Goal: Task Accomplishment & Management: Manage account settings

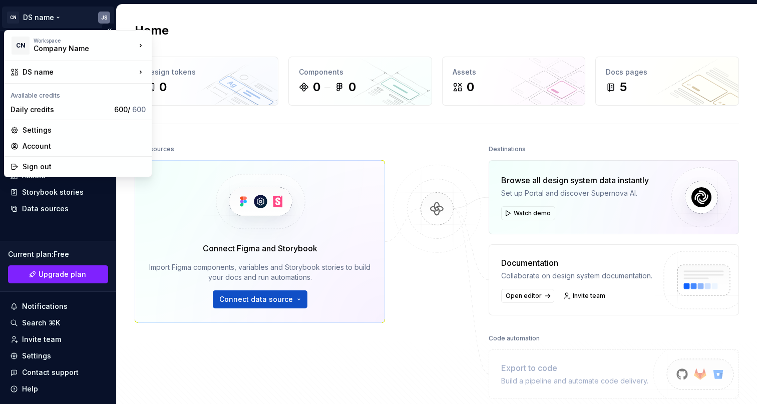
click at [96, 21] on html "CN DS name JS Home Documentation Analytics Code automation Design system data D…" at bounding box center [378, 202] width 757 height 404
drag, startPoint x: 85, startPoint y: 162, endPoint x: 306, endPoint y: 153, distance: 221.4
click at [84, 162] on div "Sign out" at bounding box center [84, 167] width 123 height 10
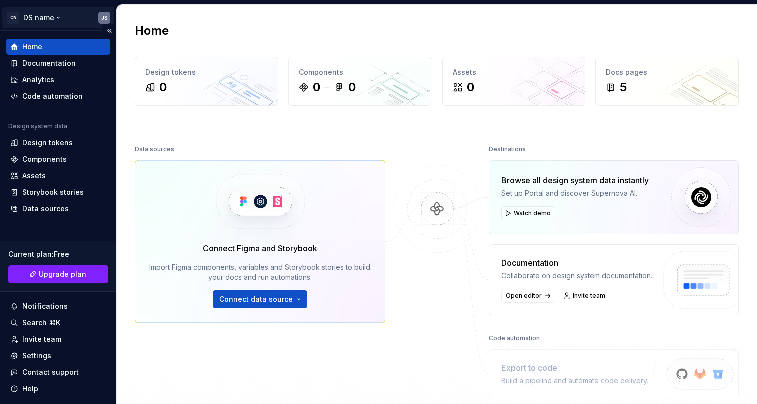
click at [103, 17] on html "CN DS name JS Home Documentation Analytics Code automation Design system data D…" at bounding box center [378, 202] width 757 height 404
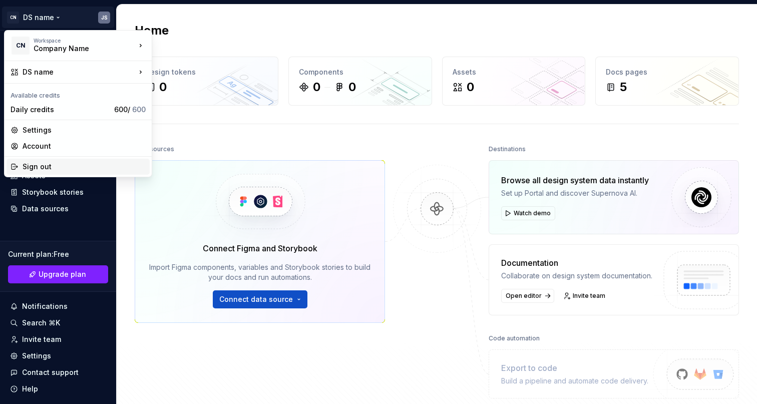
click at [74, 165] on div "Sign out" at bounding box center [84, 167] width 123 height 10
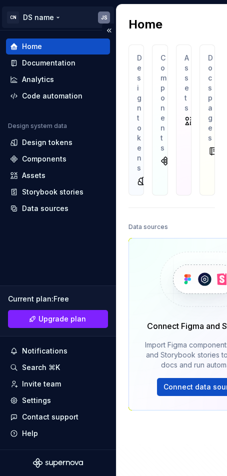
click at [106, 17] on html "CN DS name JS Home Documentation Analytics Code automation Design system data D…" at bounding box center [113, 238] width 227 height 476
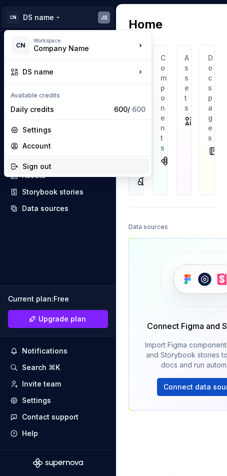
click at [70, 167] on div "Sign out" at bounding box center [84, 167] width 123 height 10
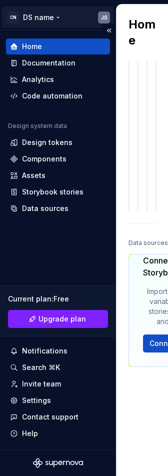
click at [100, 21] on html "CN DS name JS Home Documentation Analytics Code automation Design system data D…" at bounding box center [84, 238] width 168 height 476
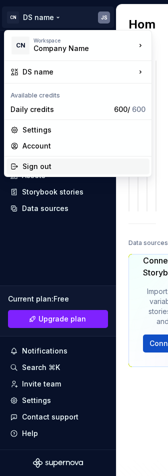
click at [62, 165] on div "Sign out" at bounding box center [84, 167] width 123 height 10
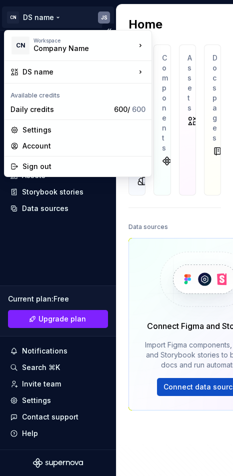
click at [101, 18] on html "CN DS name JS Home Documentation Analytics Code automation Design system data D…" at bounding box center [116, 238] width 233 height 476
click at [53, 169] on div "Sign out" at bounding box center [84, 167] width 123 height 10
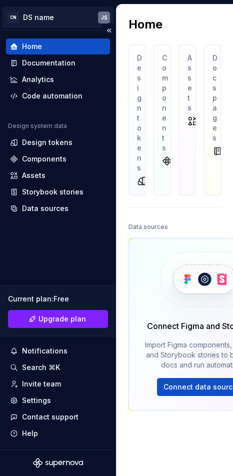
click at [106, 17] on html "CN DS name JS Home Documentation Analytics Code automation Design system data D…" at bounding box center [116, 238] width 233 height 476
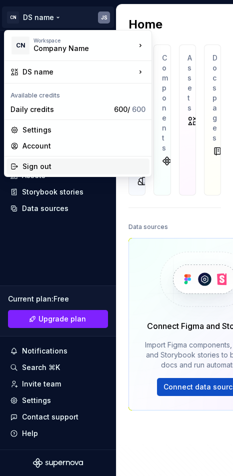
click at [46, 162] on div "Sign out" at bounding box center [84, 167] width 123 height 10
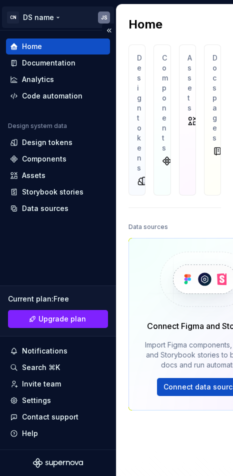
click at [106, 15] on html "CN DS name JS Home Documentation Analytics Code automation Design system data D…" at bounding box center [116, 238] width 233 height 476
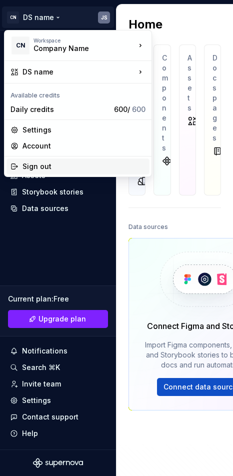
drag, startPoint x: 46, startPoint y: 167, endPoint x: 230, endPoint y: 88, distance: 200.4
click at [46, 167] on div "Sign out" at bounding box center [84, 167] width 123 height 10
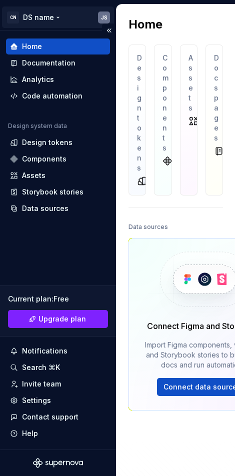
click at [102, 15] on html "CN DS name JS Home Documentation Analytics Code automation Design system data D…" at bounding box center [117, 238] width 235 height 476
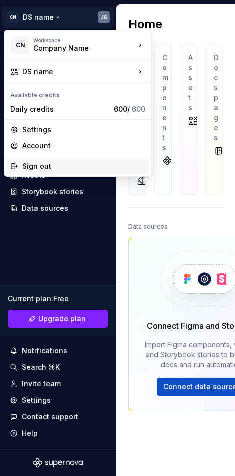
click at [69, 165] on div "Sign out" at bounding box center [84, 167] width 123 height 10
